Goal: Navigation & Orientation: Find specific page/section

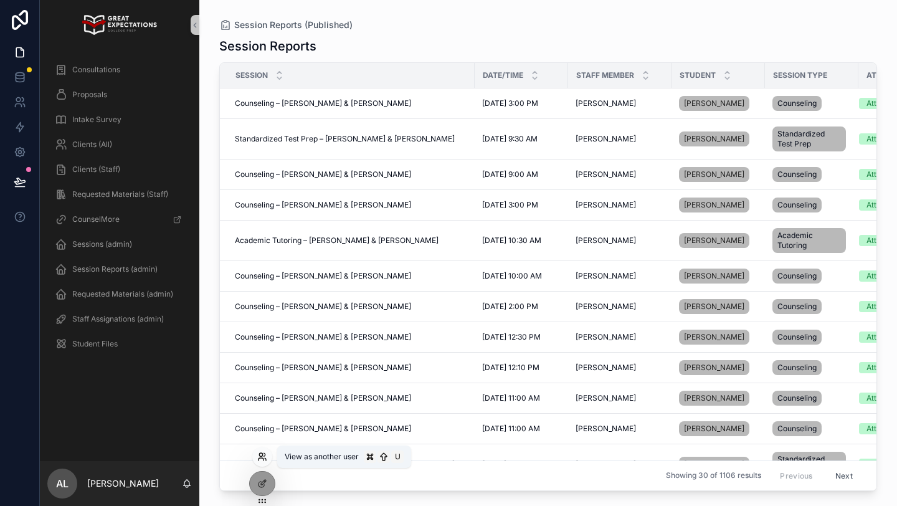
click at [263, 458] on icon at bounding box center [261, 459] width 5 height 2
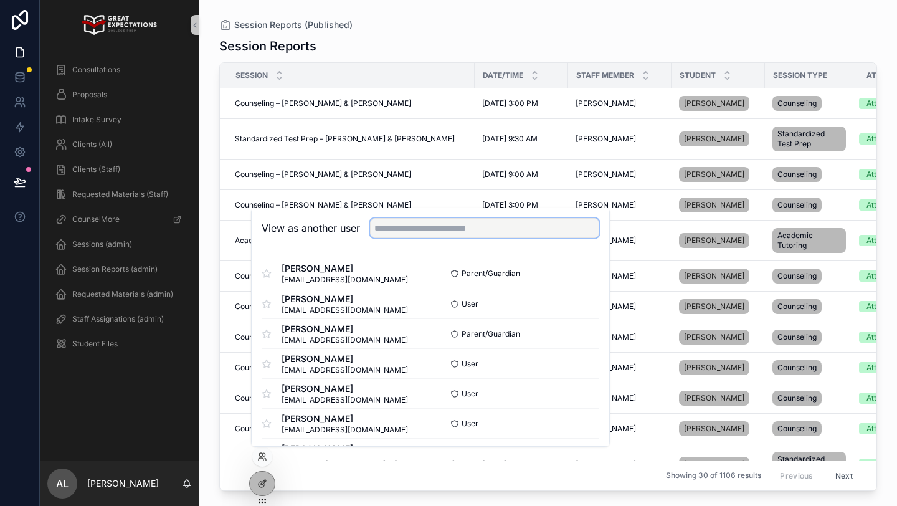
click at [397, 230] on input "text" at bounding box center [484, 228] width 229 height 20
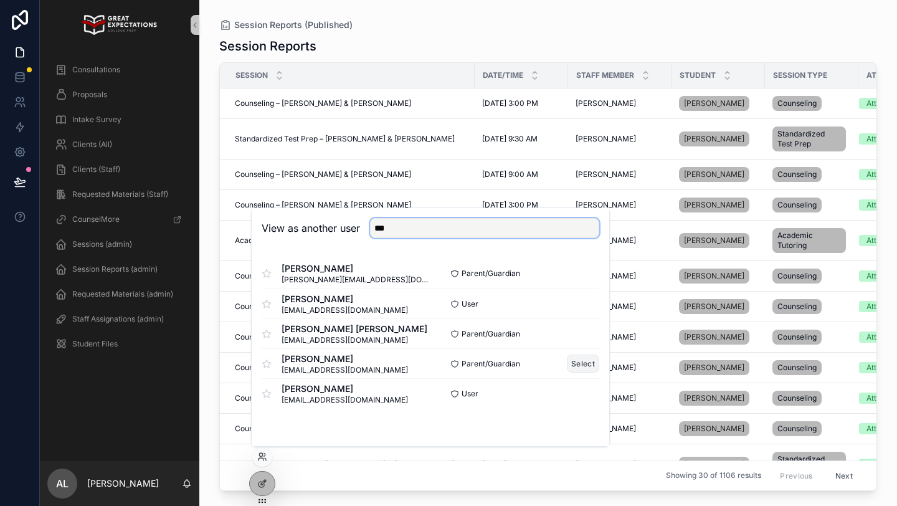
type input "***"
click at [582, 358] on button "Select" at bounding box center [583, 363] width 32 height 18
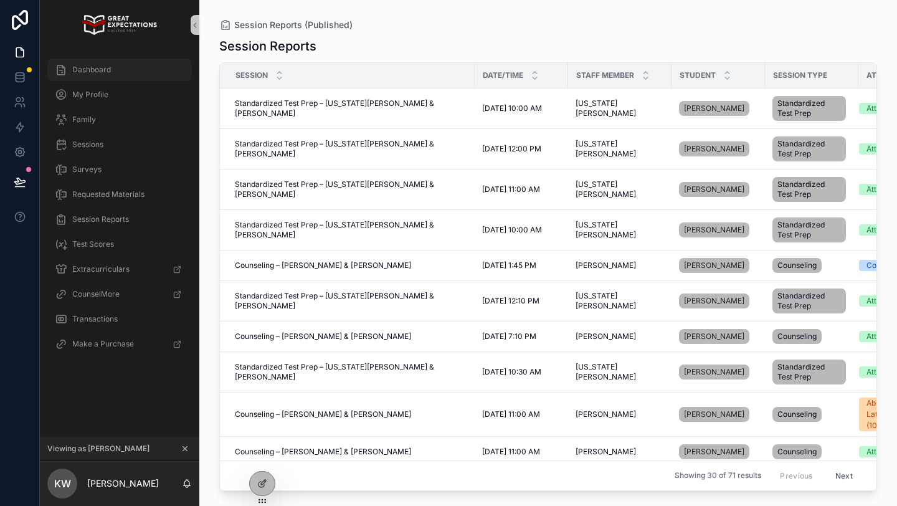
click at [112, 64] on div "Dashboard" at bounding box center [120, 70] width 130 height 20
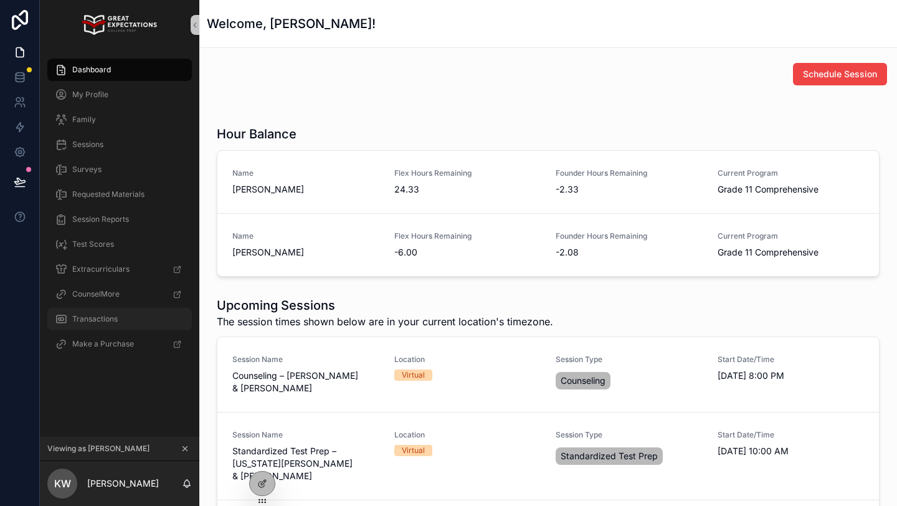
click at [114, 325] on div "Transactions" at bounding box center [120, 319] width 130 height 20
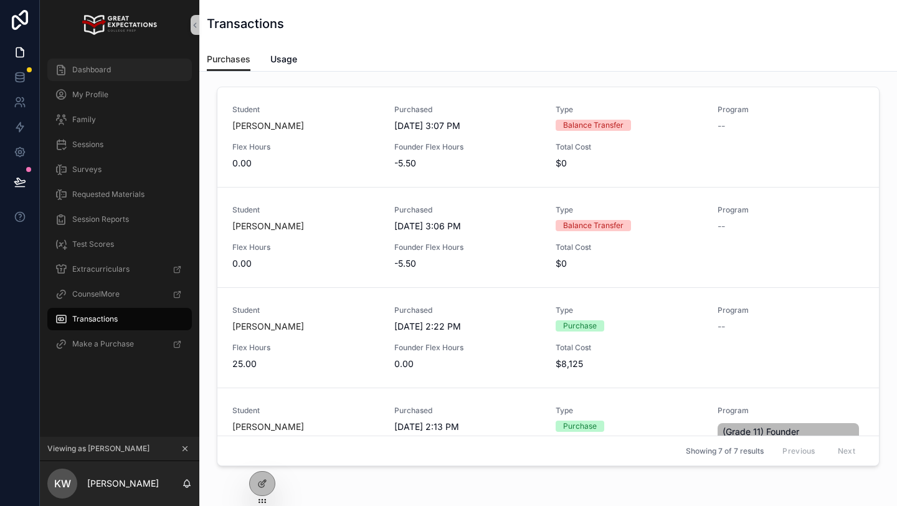
click at [94, 70] on span "Dashboard" at bounding box center [91, 70] width 39 height 10
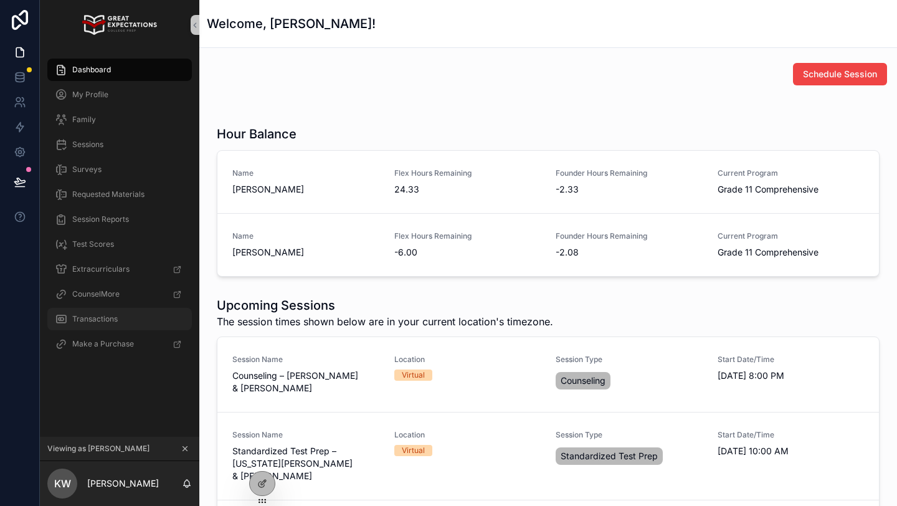
click at [122, 318] on div "Transactions" at bounding box center [120, 319] width 130 height 20
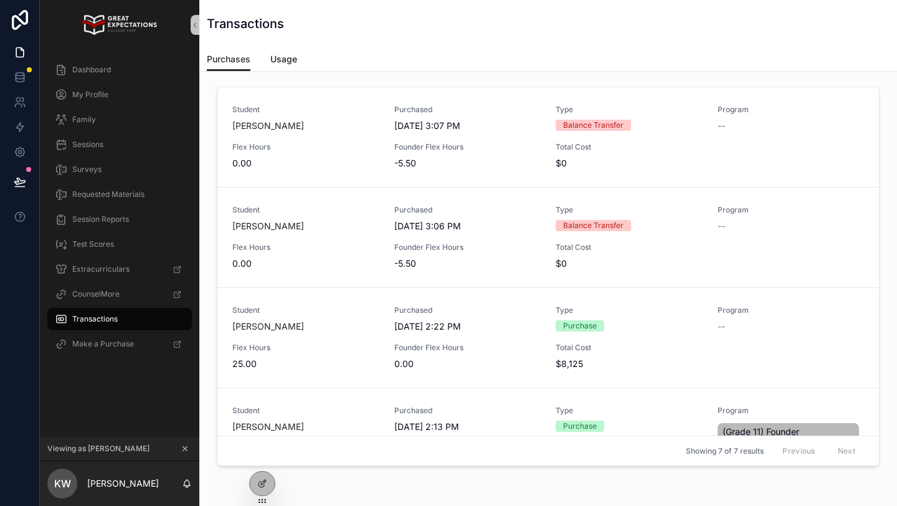
click at [280, 51] on link "Usage" at bounding box center [283, 60] width 27 height 25
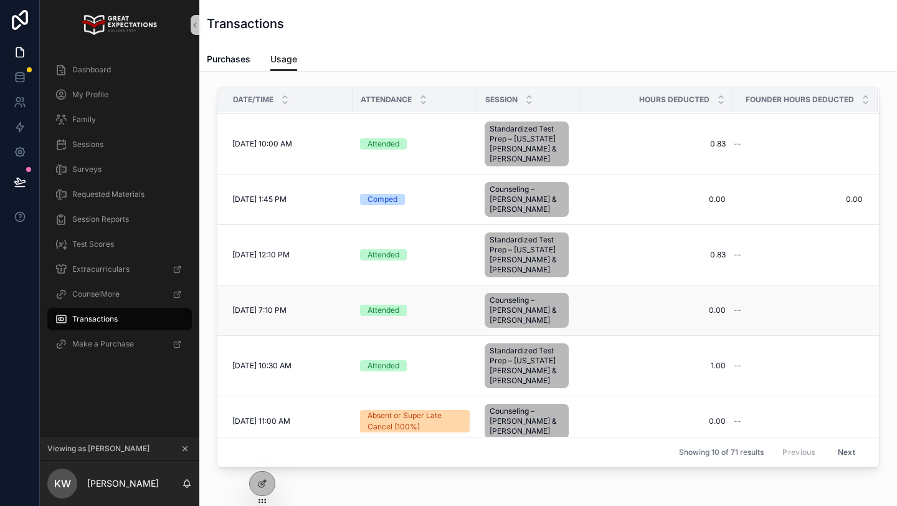
scroll to position [17, 0]
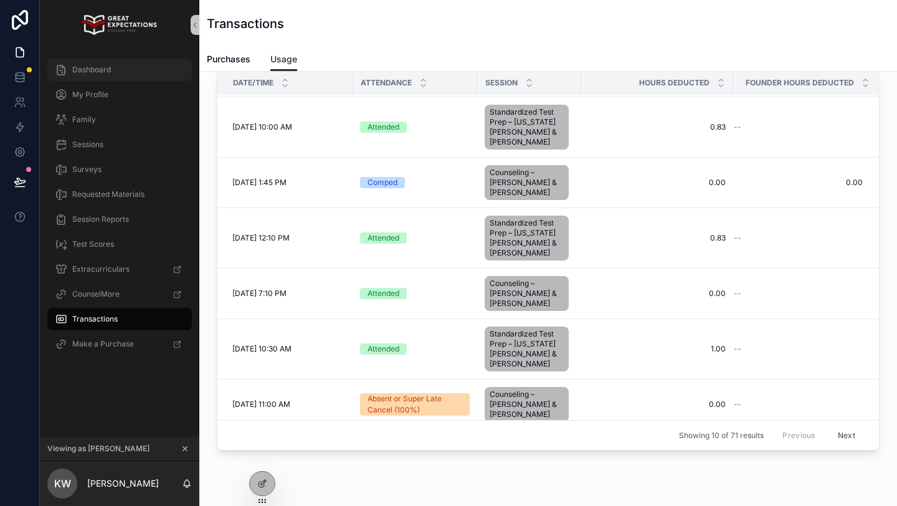
click at [126, 72] on div "Dashboard" at bounding box center [120, 70] width 130 height 20
